Goal: Task Accomplishment & Management: Use online tool/utility

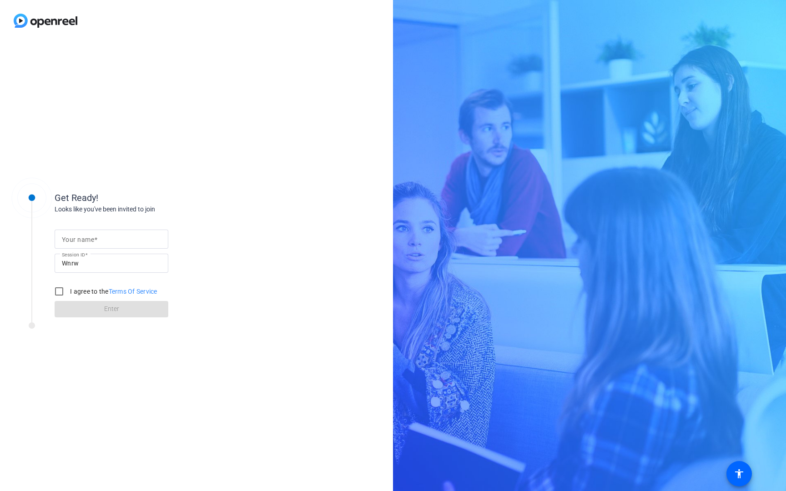
click at [148, 247] on div at bounding box center [111, 239] width 99 height 19
type input "Yuma"
click at [60, 288] on input "I agree to the Terms Of Service" at bounding box center [59, 292] width 18 height 18
checkbox input "true"
click at [63, 308] on span at bounding box center [112, 309] width 114 height 22
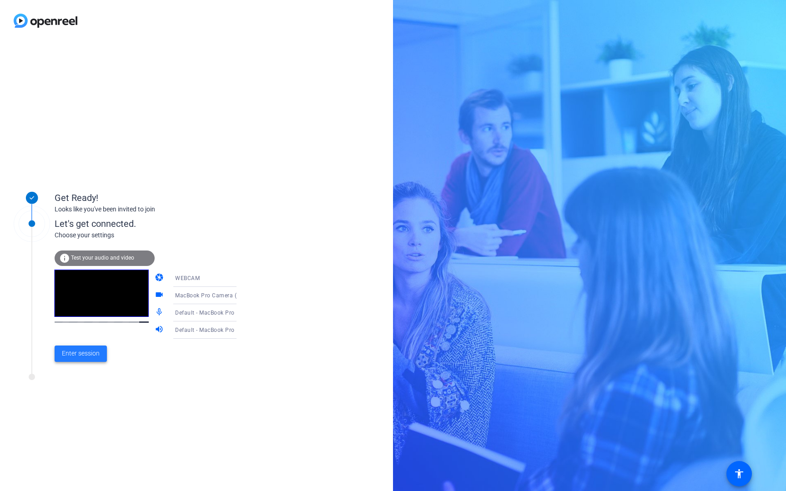
click at [76, 353] on span "Enter session" at bounding box center [81, 354] width 38 height 10
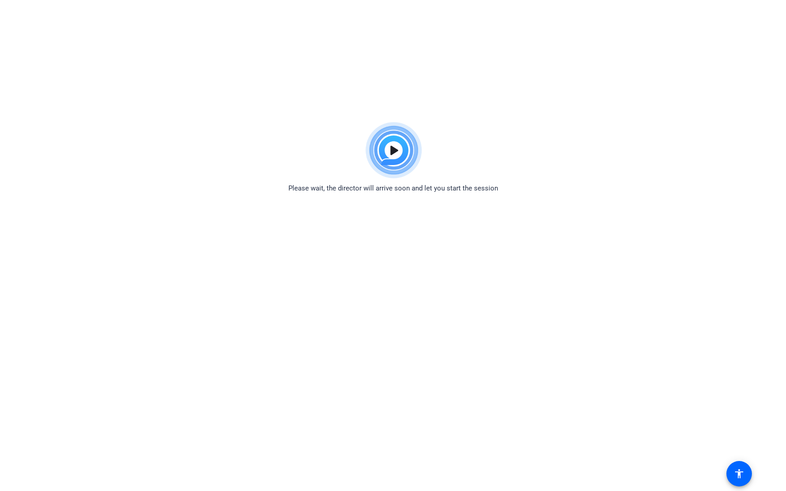
click at [383, 148] on img at bounding box center [393, 151] width 67 height 66
click at [396, 153] on img at bounding box center [393, 151] width 67 height 66
click at [242, 278] on body "Accessibility Screen-Reader Guide, Feedback, and Issue Reporting | New window P…" at bounding box center [393, 363] width 786 height 491
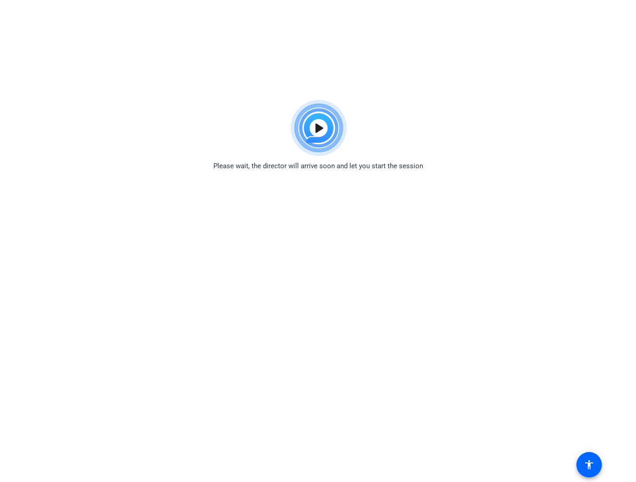
click at [140, 147] on div "Please wait, the director will arrive soon and let you start the session" at bounding box center [318, 134] width 636 height 76
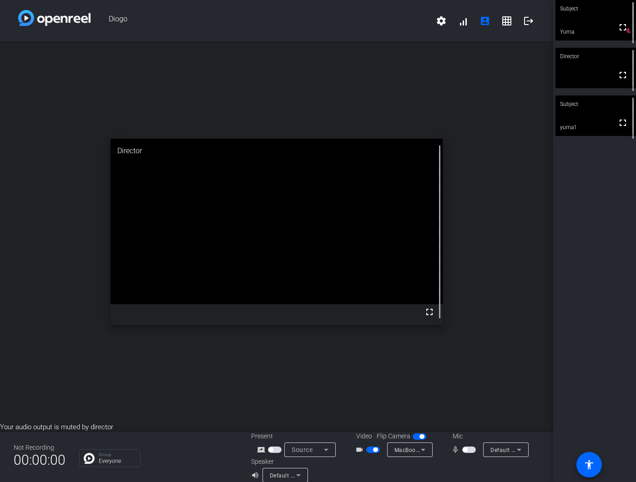
click at [76, 374] on div "open_in_new Director fullscreen" at bounding box center [276, 232] width 553 height 380
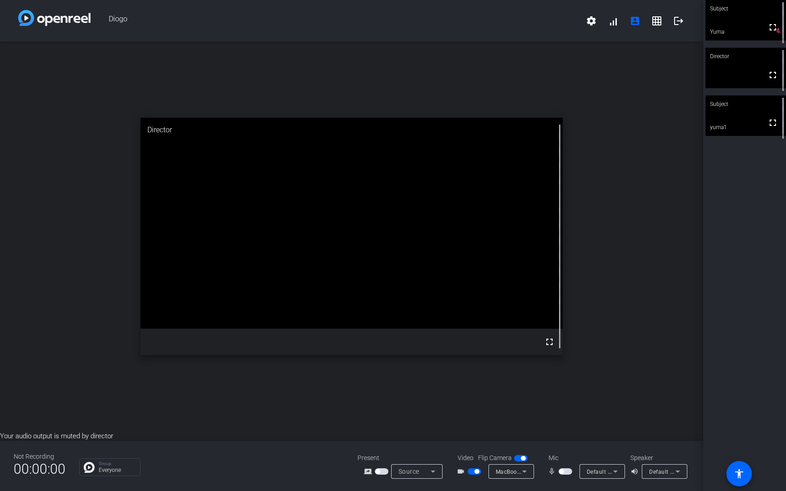
click at [377, 472] on span "button" at bounding box center [377, 471] width 5 height 5
click at [521, 459] on span "button" at bounding box center [523, 458] width 5 height 5
click at [521, 459] on span "button" at bounding box center [521, 458] width 14 height 6
click at [521, 459] on span "button" at bounding box center [523, 458] width 5 height 5
click at [519, 459] on span "button" at bounding box center [517, 458] width 5 height 5
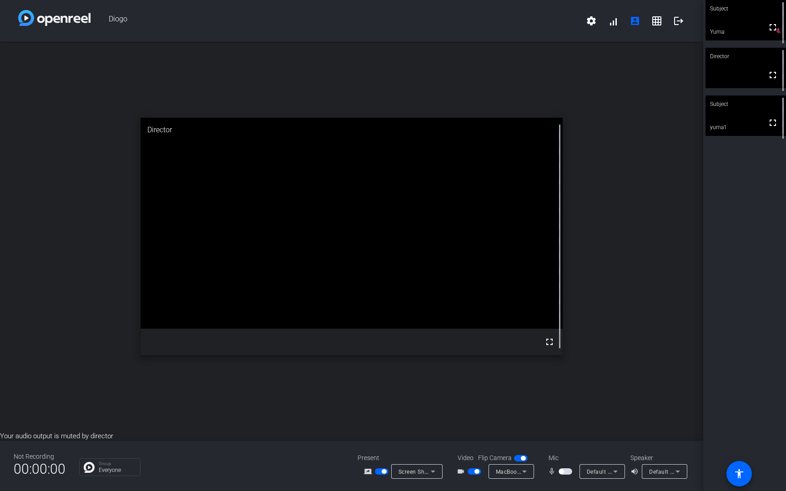
click at [519, 459] on span "button" at bounding box center [521, 458] width 14 height 6
click at [222, 425] on div "open_in_new Subject fullscreen yuma1" at bounding box center [351, 236] width 703 height 389
click at [236, 95] on div "open_in_new Subject fullscreen yuma1" at bounding box center [351, 236] width 703 height 389
